Goal: Information Seeking & Learning: Learn about a topic

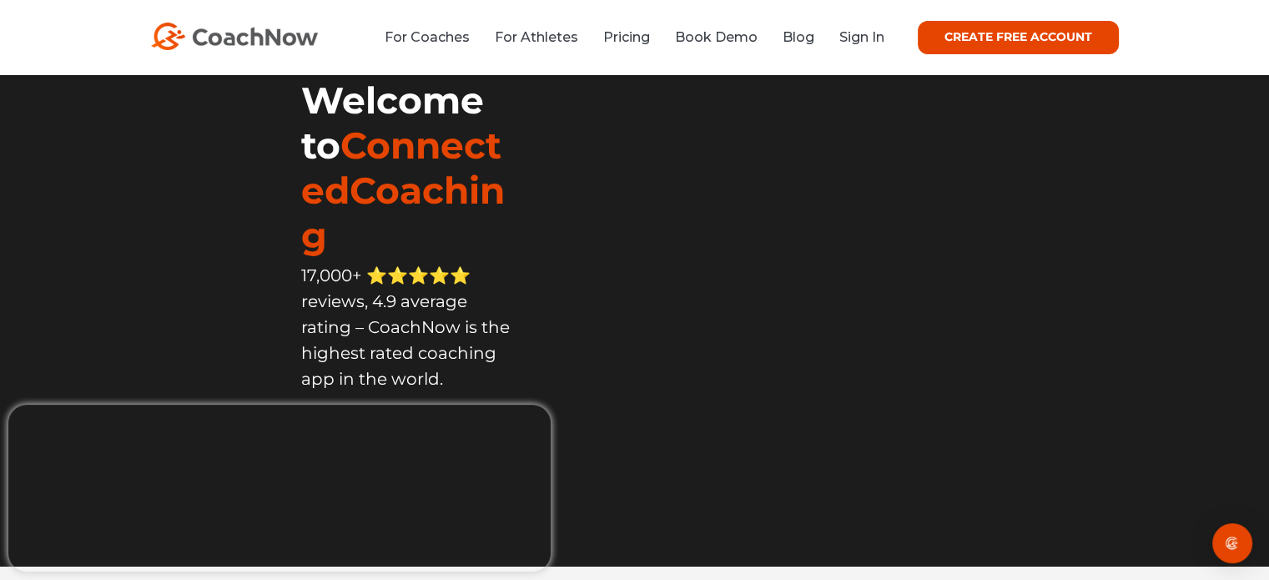
scroll to position [27, 0]
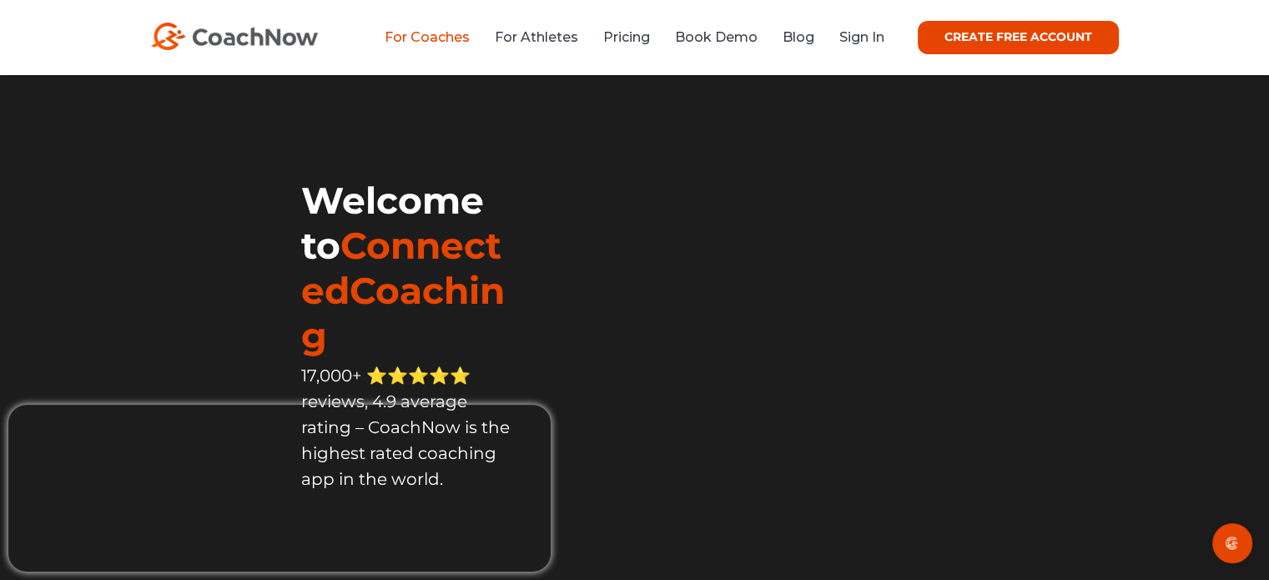
click at [423, 36] on link "For Coaches" at bounding box center [427, 37] width 85 height 16
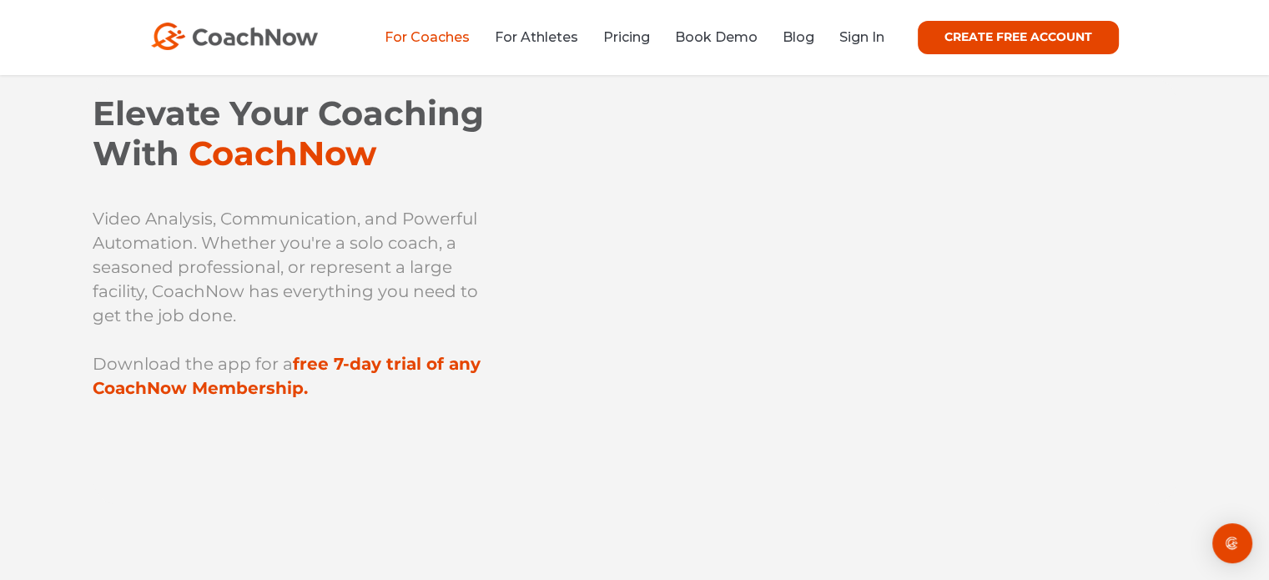
scroll to position [77, 0]
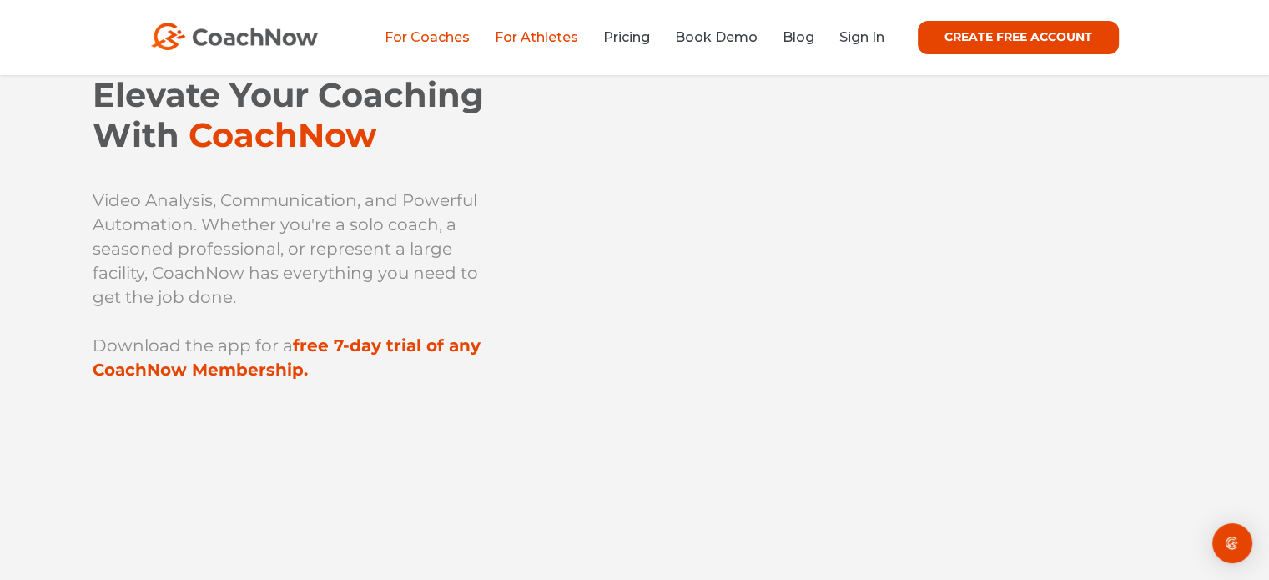
click at [550, 35] on link "For Athletes" at bounding box center [536, 37] width 83 height 16
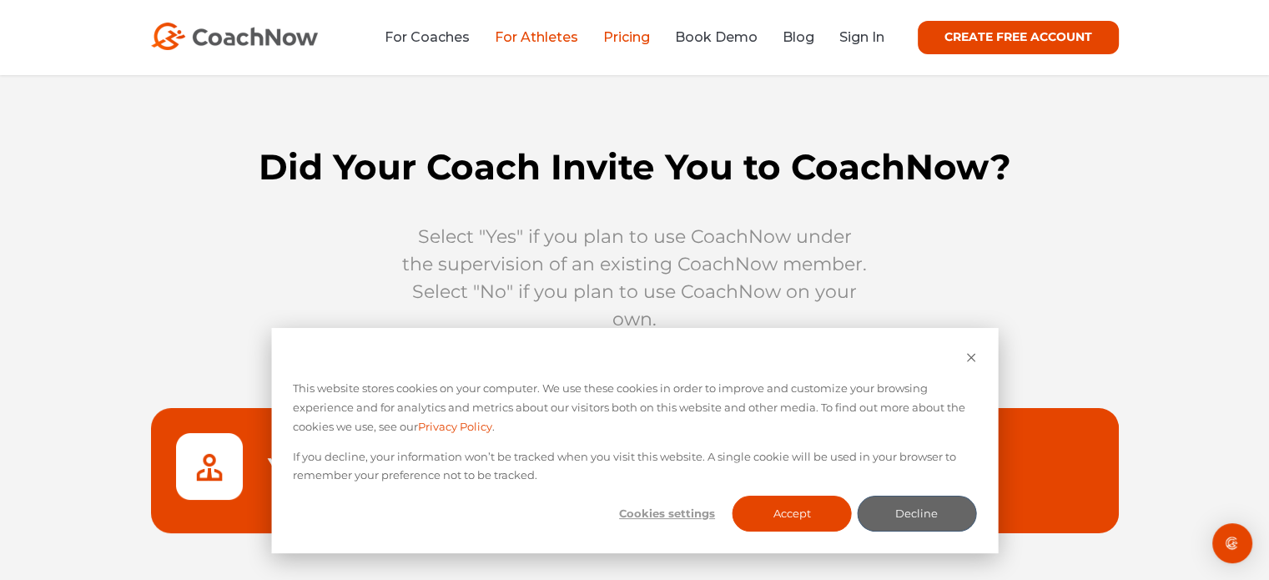
click at [611, 36] on link "Pricing" at bounding box center [626, 37] width 47 height 16
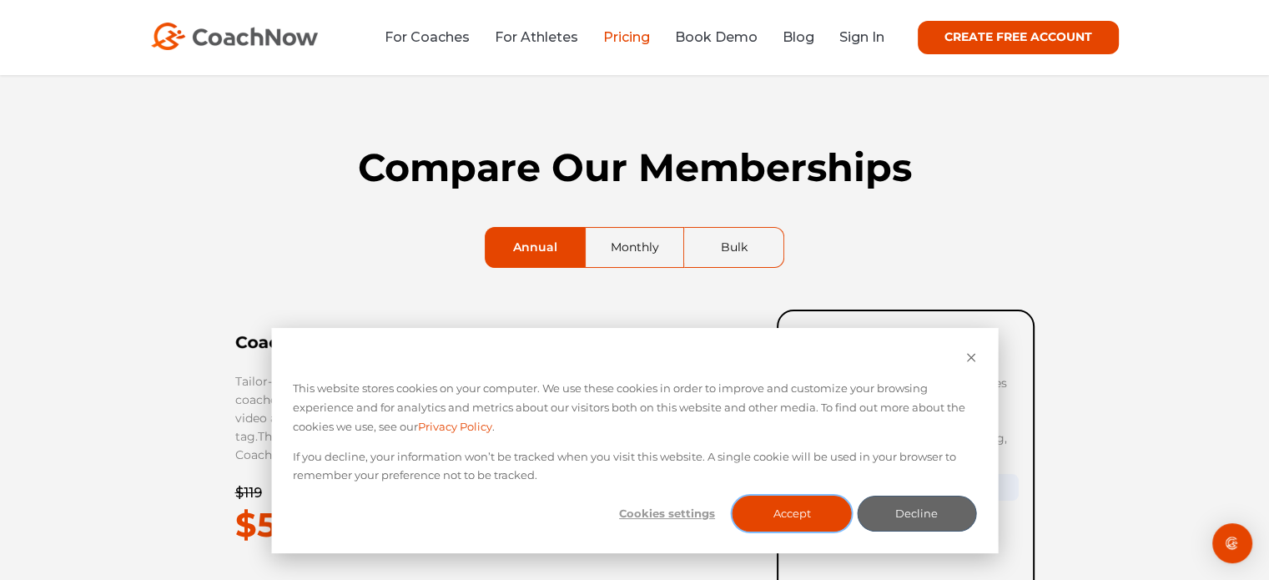
click at [801, 511] on button "Accept" at bounding box center [792, 514] width 119 height 36
